Goal: Information Seeking & Learning: Learn about a topic

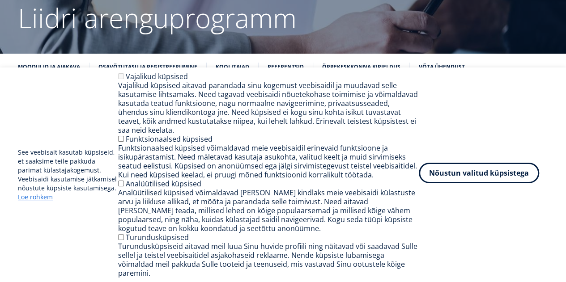
click at [479, 182] on button "Nõustun valitud küpsistega" at bounding box center [479, 173] width 120 height 21
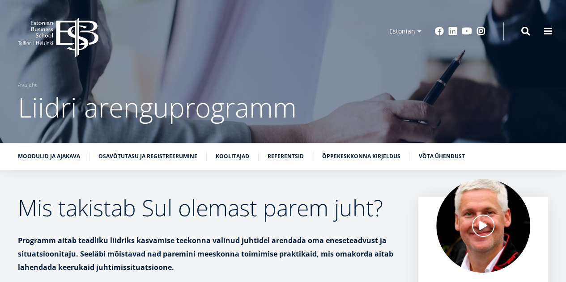
click at [130, 110] on span "Liidri arenguprogramm" at bounding box center [157, 107] width 279 height 37
click at [120, 158] on link "Osavõtutasu ja registreerumine" at bounding box center [147, 155] width 99 height 9
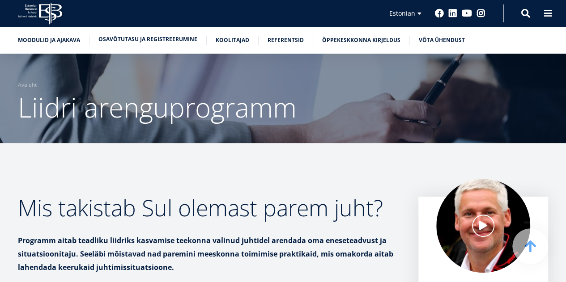
scroll to position [2587, 0]
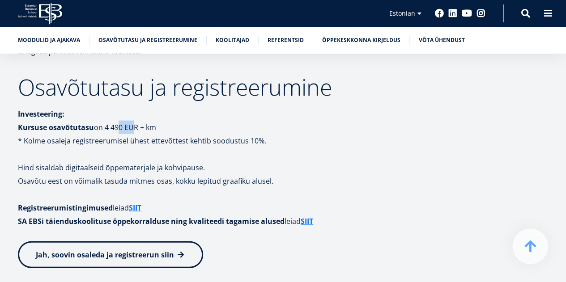
drag, startPoint x: 125, startPoint y: 73, endPoint x: 136, endPoint y: 76, distance: 11.0
click at [136, 107] on p "Investeering: Kursuse osavõtutasu on 4 490 EUR + km" at bounding box center [230, 120] width 425 height 27
click at [143, 134] on p "* Kolme osaleja registreerumisel ühest ettevõttest kehtib soodustus 10%." at bounding box center [230, 140] width 425 height 13
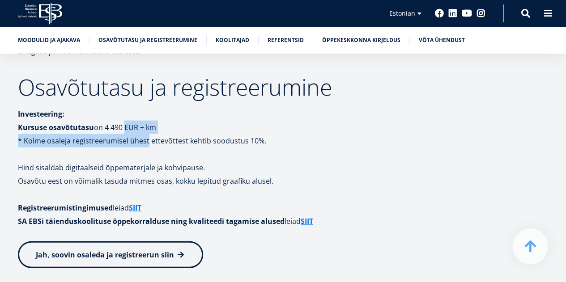
click at [128, 107] on p "Investeering: Kursuse osavõtutasu on 4 490 EUR + km" at bounding box center [230, 120] width 425 height 27
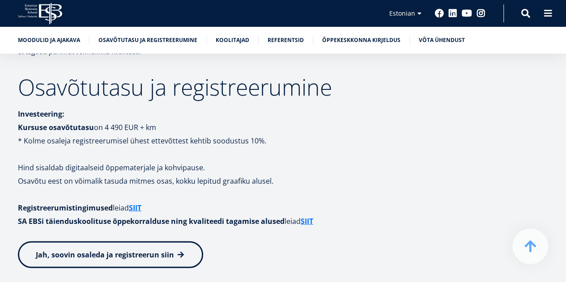
click at [79, 174] on p "Osavõtu eest on võimalik tasuda mitmes osas, kokku lepitud graafiku alusel." at bounding box center [230, 180] width 425 height 13
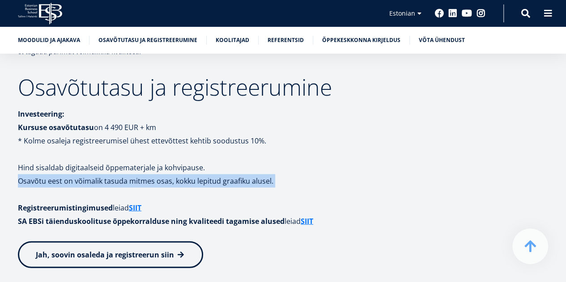
click at [79, 174] on p "Osavõtu eest on võimalik tasuda mitmes osas, kokku lepitud graafiku alusel." at bounding box center [230, 180] width 425 height 13
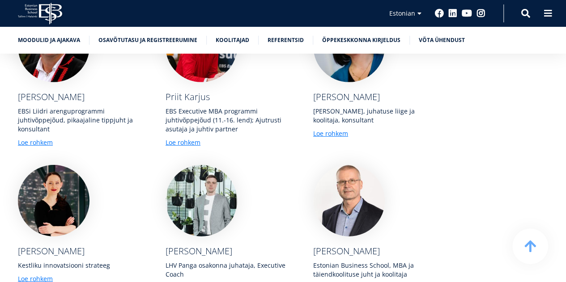
scroll to position [2945, 0]
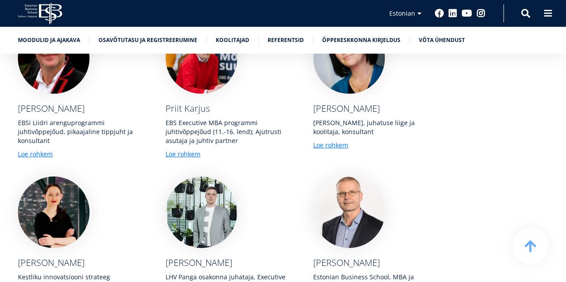
click at [47, 177] on img at bounding box center [54, 213] width 72 height 72
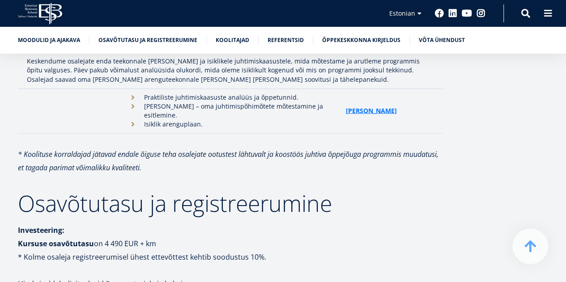
scroll to position [2292, 0]
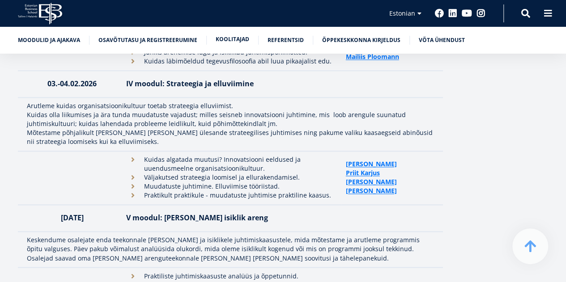
click at [236, 42] on link "Koolitajad" at bounding box center [233, 39] width 34 height 9
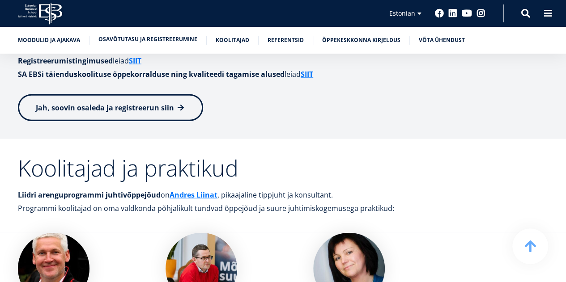
click at [190, 42] on link "Osavõtutasu ja registreerumine" at bounding box center [147, 39] width 99 height 9
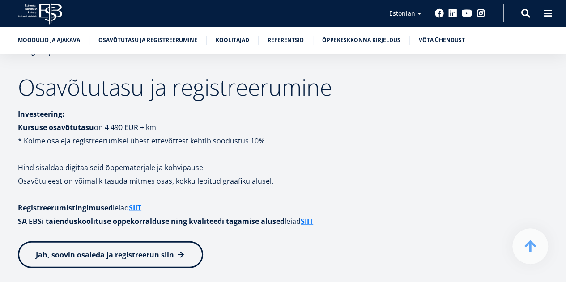
click at [152, 174] on p "Osavõtu eest on võimalik tasuda mitmes osas, kokku lepitud graafiku alusel." at bounding box center [230, 180] width 425 height 13
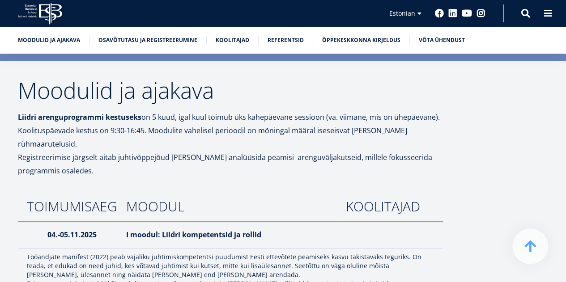
scroll to position [1559, 0]
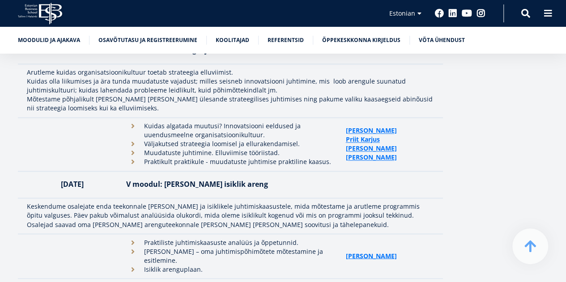
scroll to position [2287, 0]
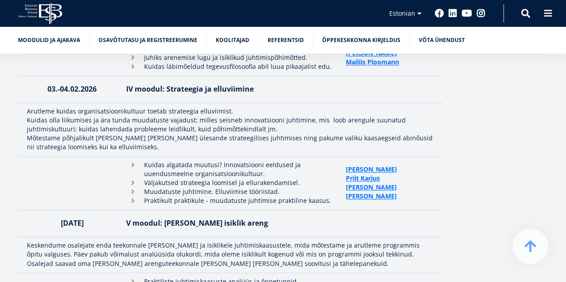
scroll to position [2292, 0]
